Goal: Information Seeking & Learning: Learn about a topic

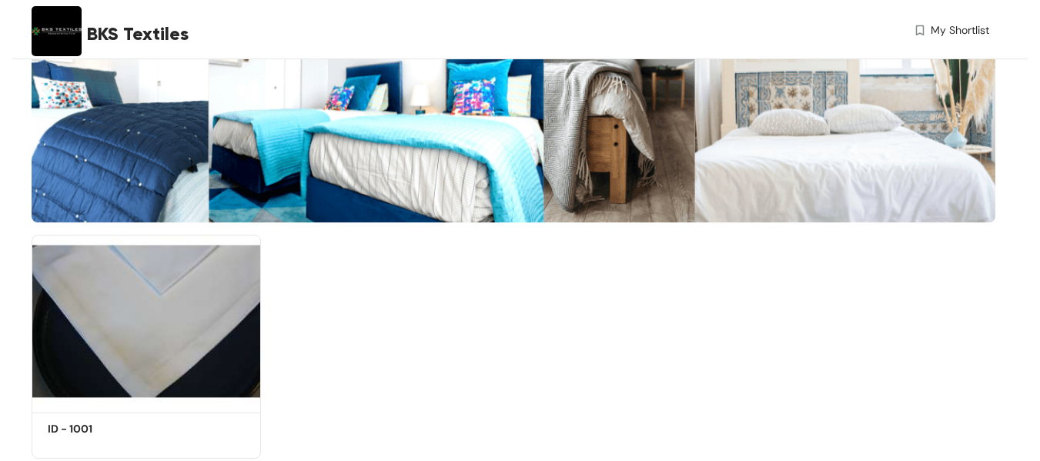
scroll to position [179, 0]
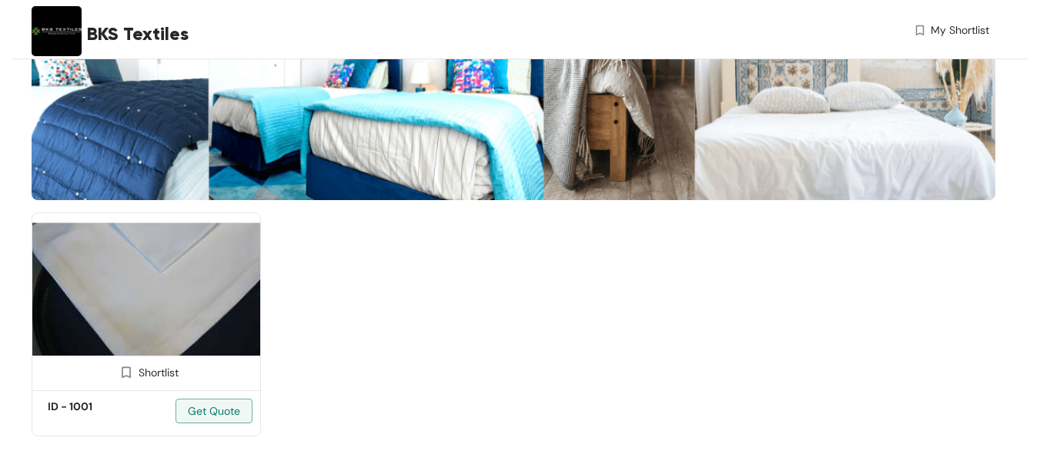
click at [135, 298] on img at bounding box center [146, 298] width 229 height 173
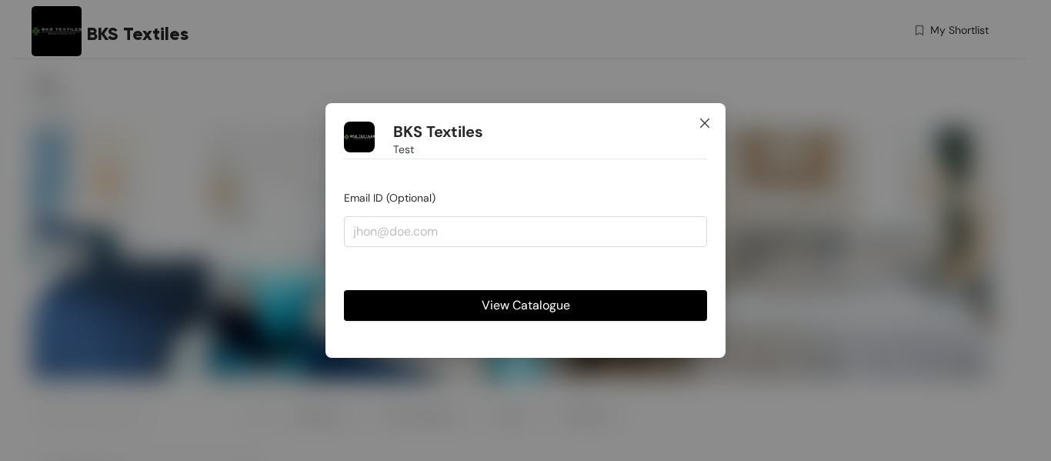
click at [709, 122] on icon "close" at bounding box center [705, 123] width 12 height 12
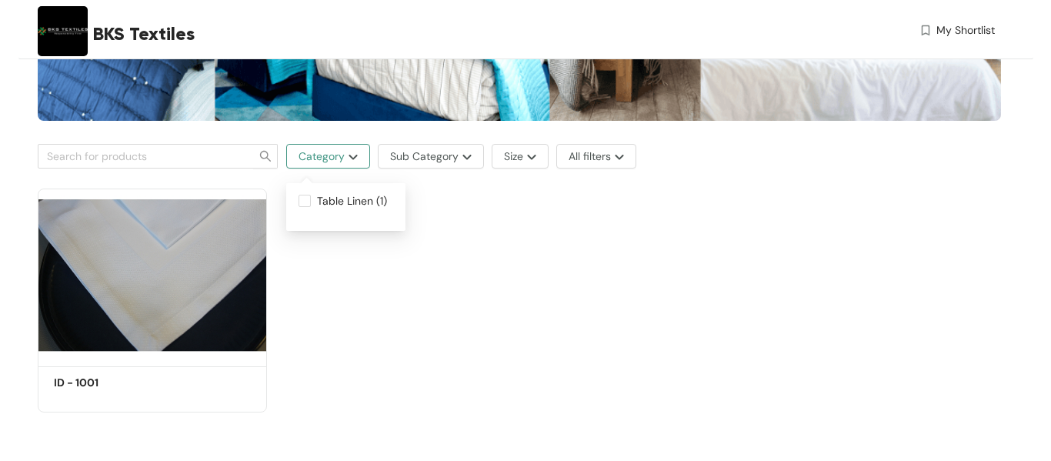
scroll to position [259, 0]
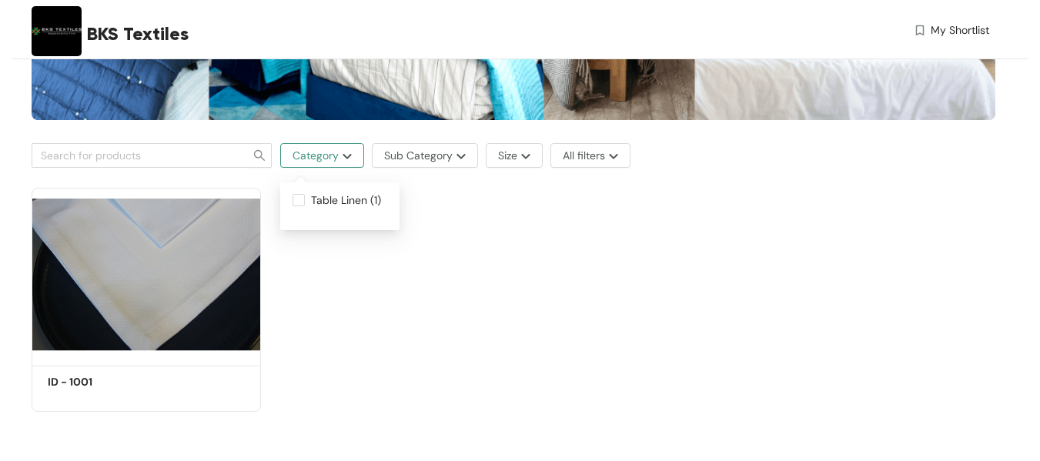
click at [342, 151] on button "Category" at bounding box center [322, 155] width 84 height 25
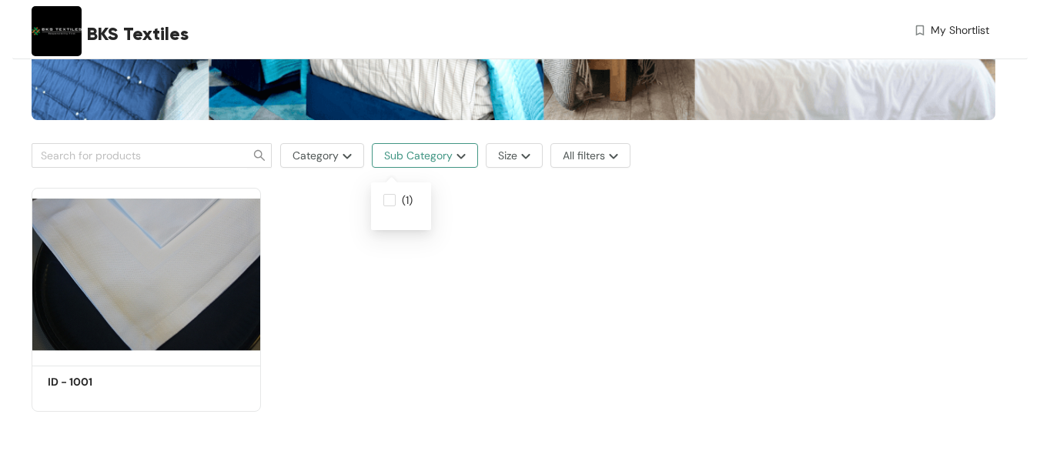
click at [456, 159] on img "button" at bounding box center [458, 156] width 13 height 6
click at [584, 152] on span "All filters" at bounding box center [584, 155] width 42 height 17
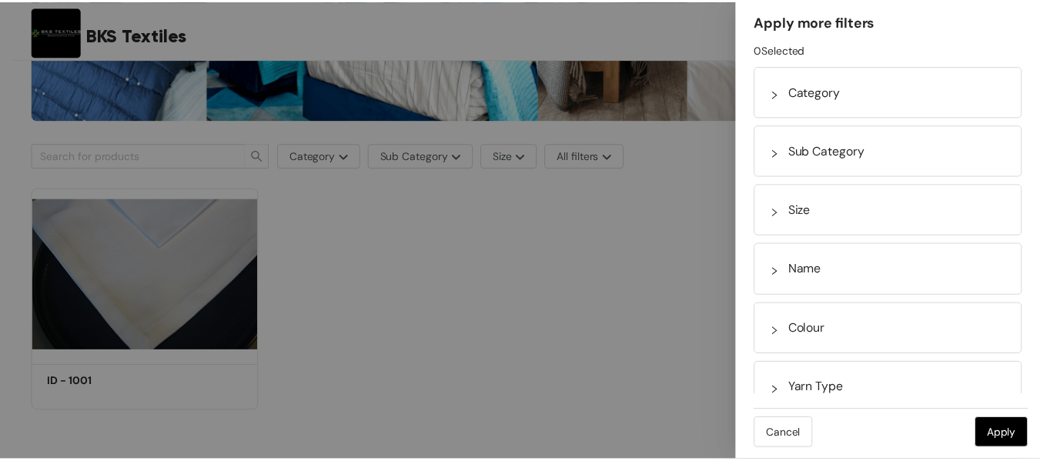
scroll to position [0, 0]
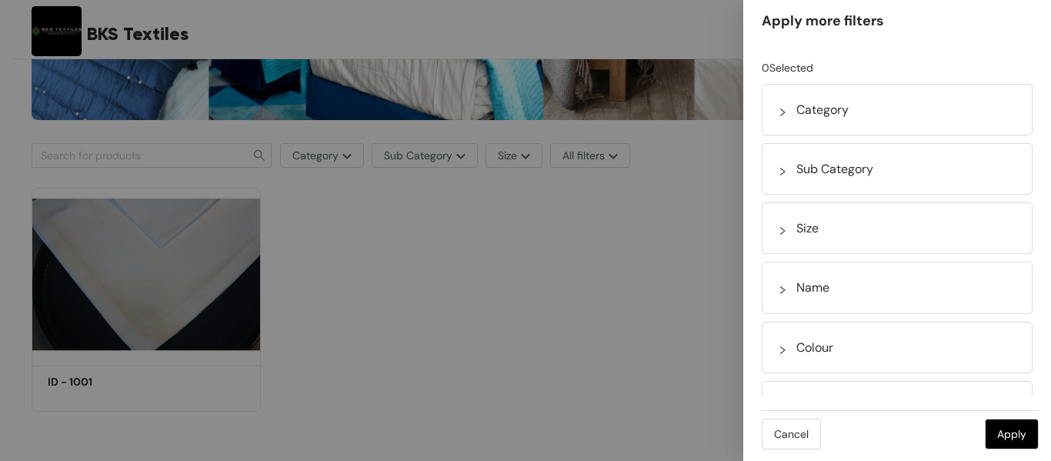
click at [664, 295] on div at bounding box center [525, 230] width 1051 height 461
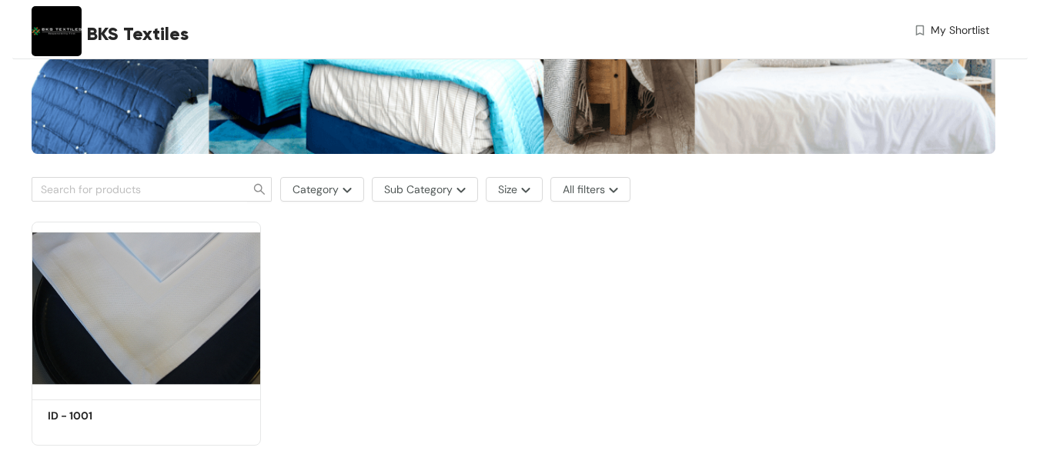
scroll to position [259, 0]
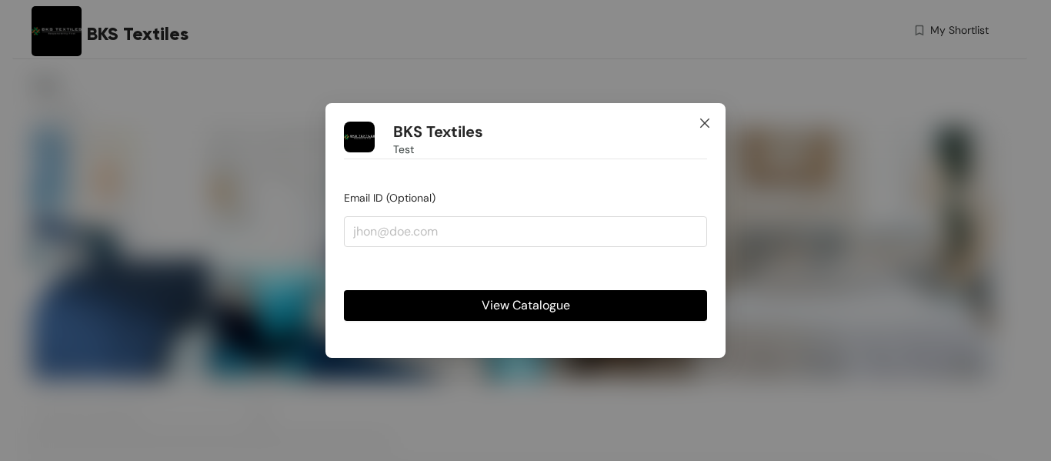
click at [709, 121] on icon "close" at bounding box center [705, 123] width 12 height 12
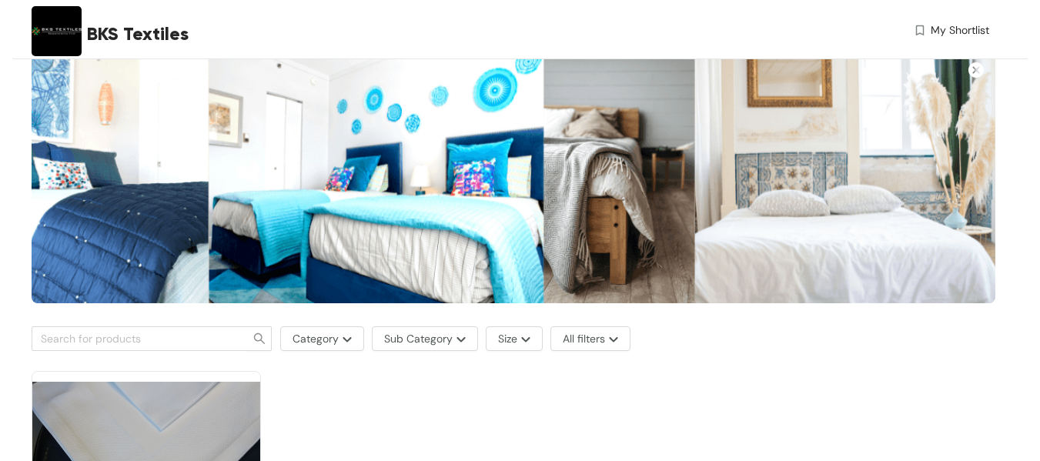
scroll to position [259, 0]
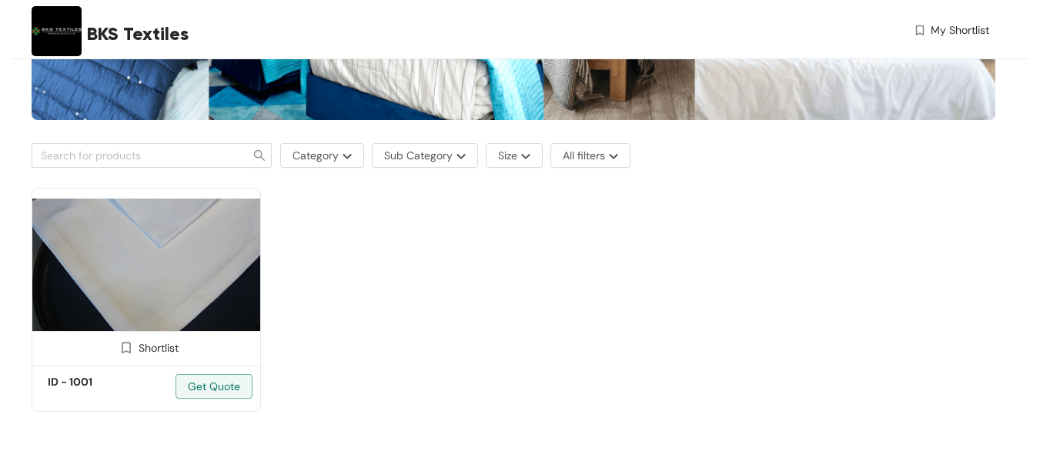
click at [161, 277] on img at bounding box center [146, 274] width 229 height 173
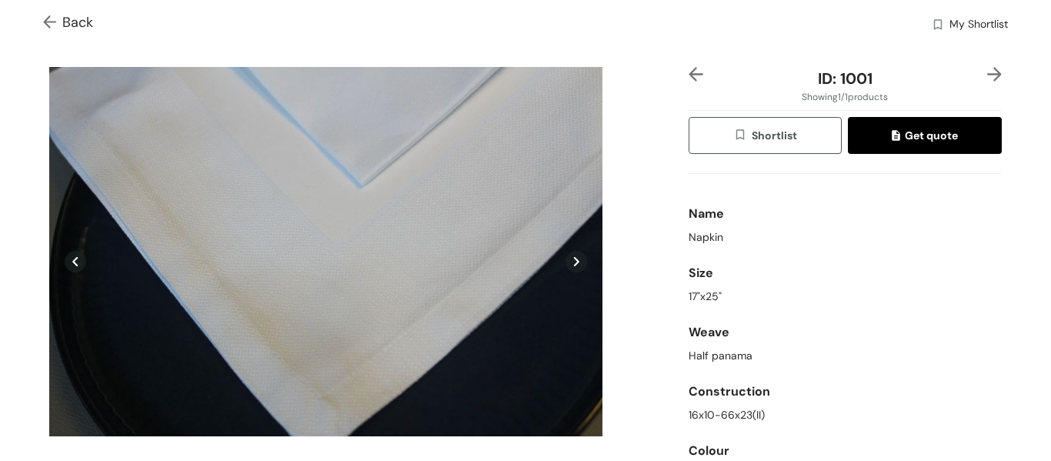
scroll to position [28, 0]
